Goal: Information Seeking & Learning: Learn about a topic

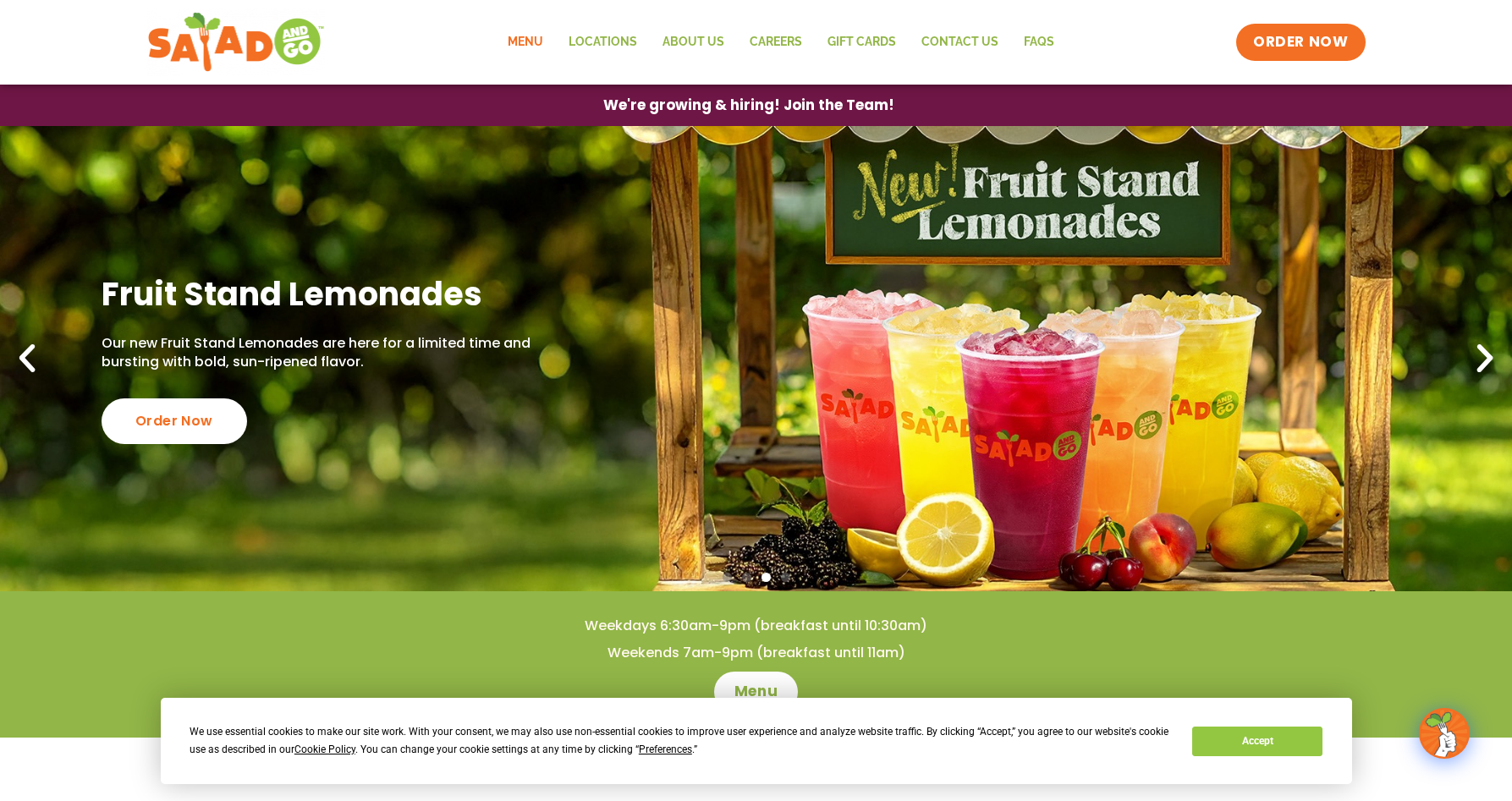
click at [505, 41] on link "Menu" at bounding box center [525, 41] width 61 height 39
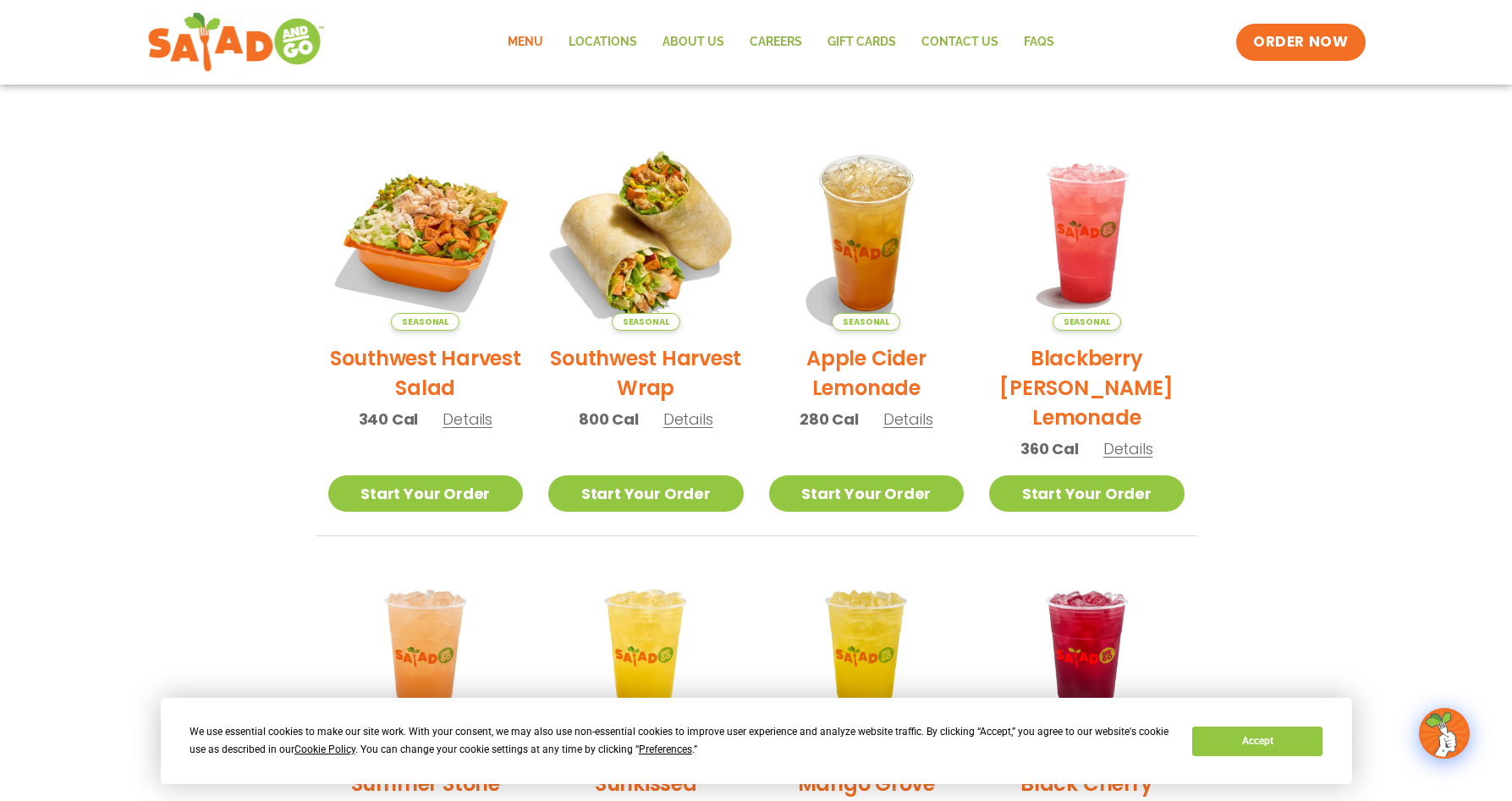
scroll to position [338, 0]
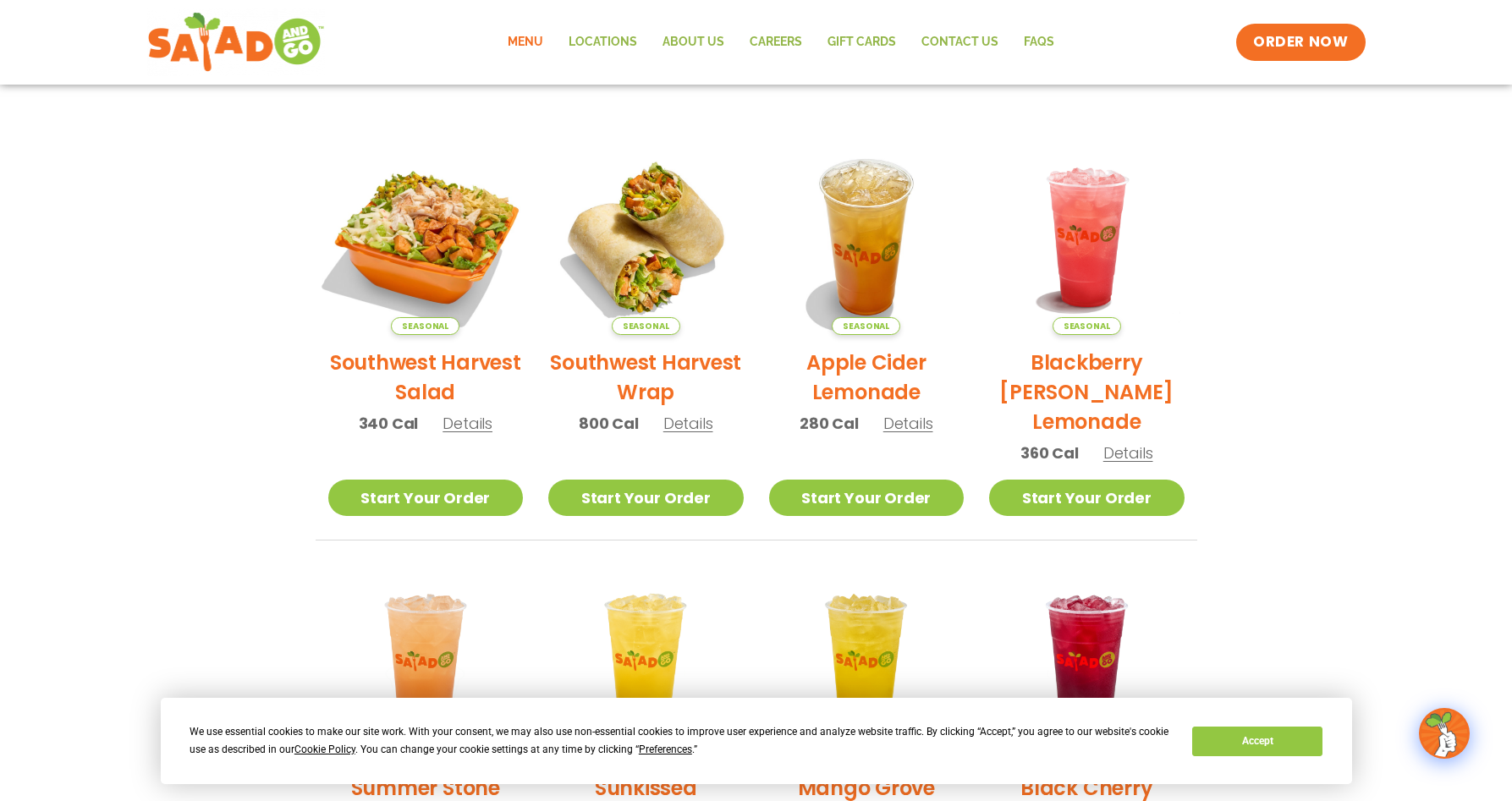
click at [394, 277] on img at bounding box center [425, 236] width 229 height 229
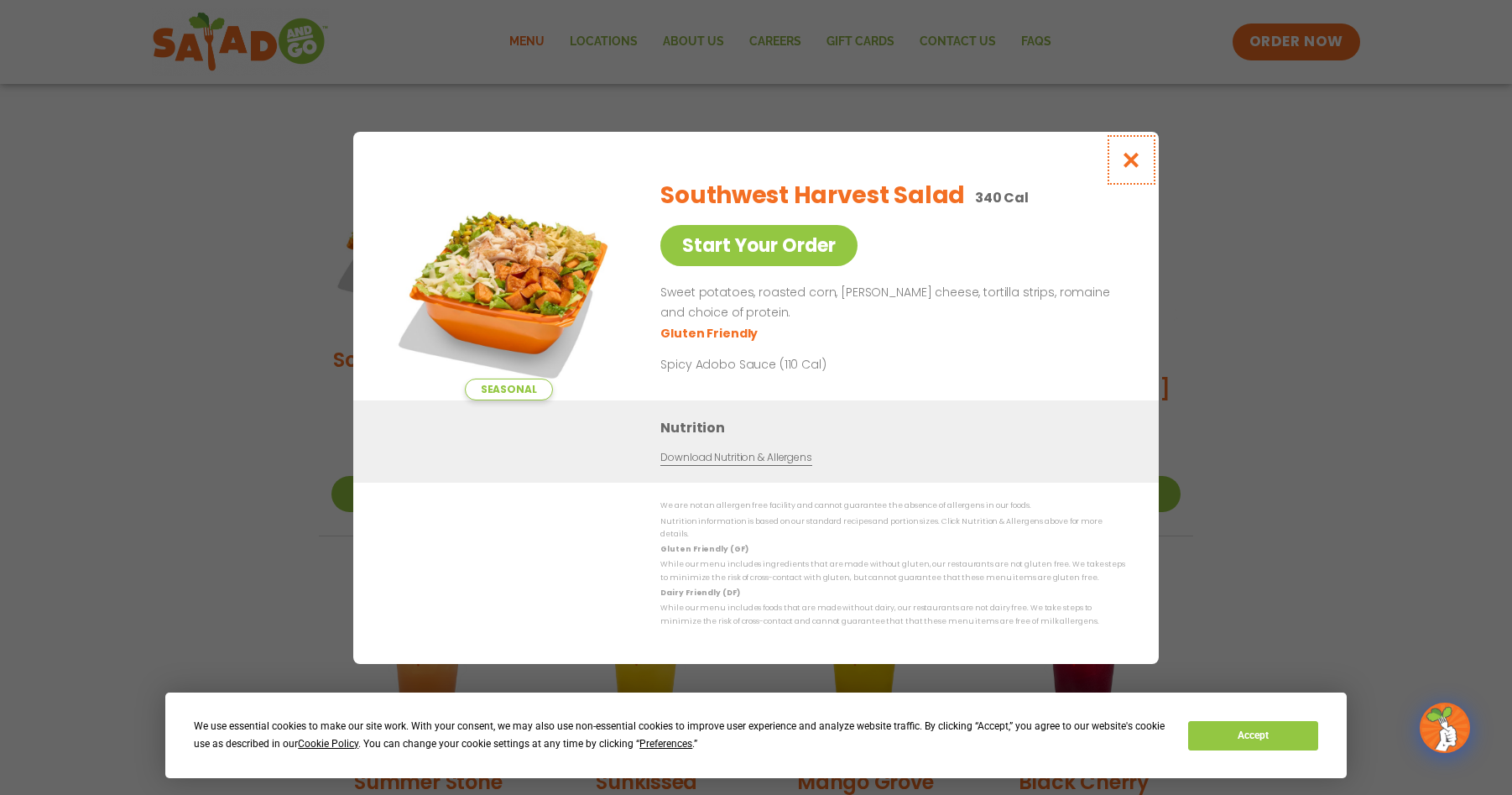
click at [1134, 166] on icon "Close modal" at bounding box center [1132, 160] width 21 height 18
